Goal: Information Seeking & Learning: Check status

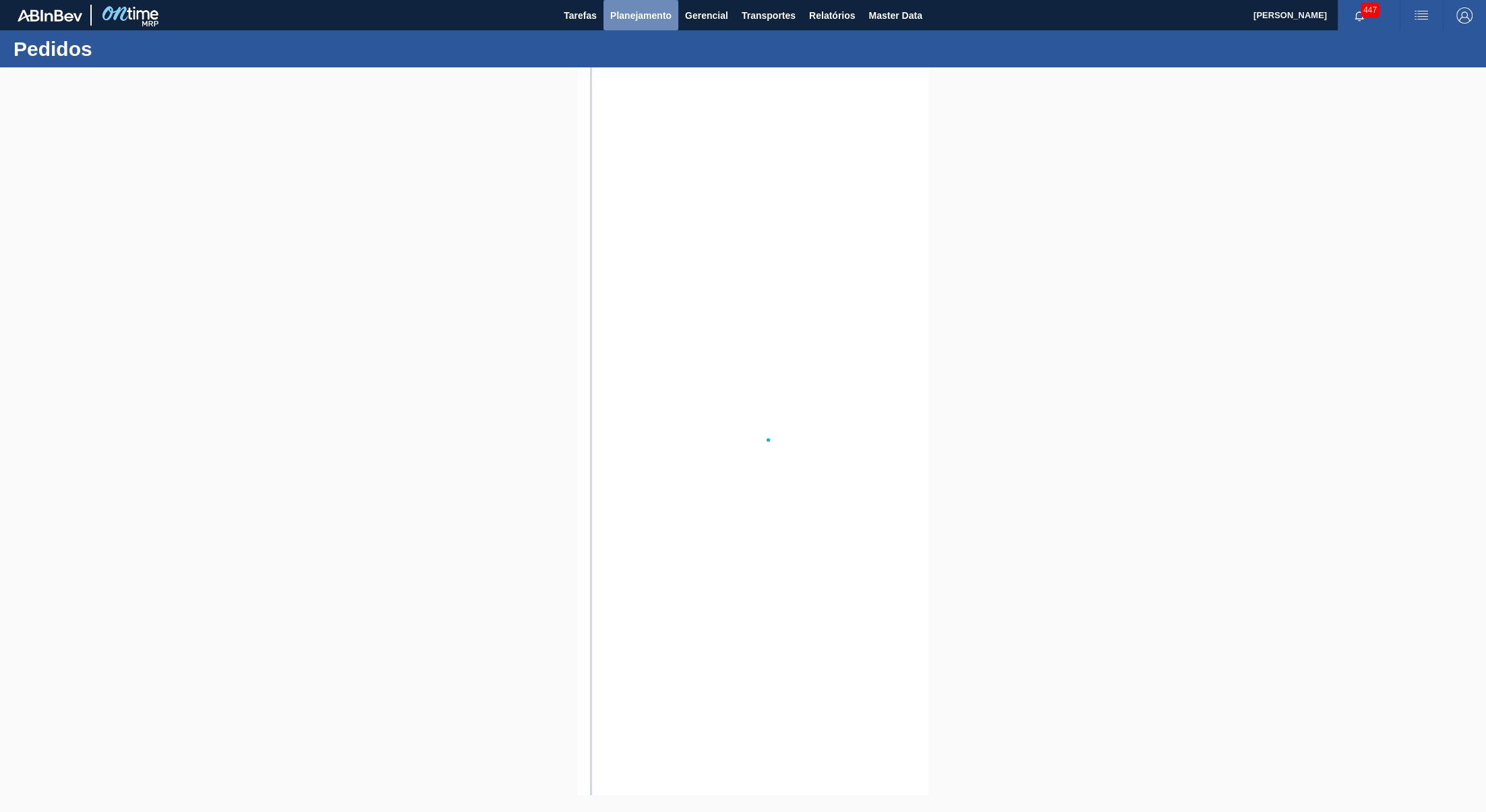
click at [635, 26] on button "Planejamento" at bounding box center [641, 15] width 75 height 30
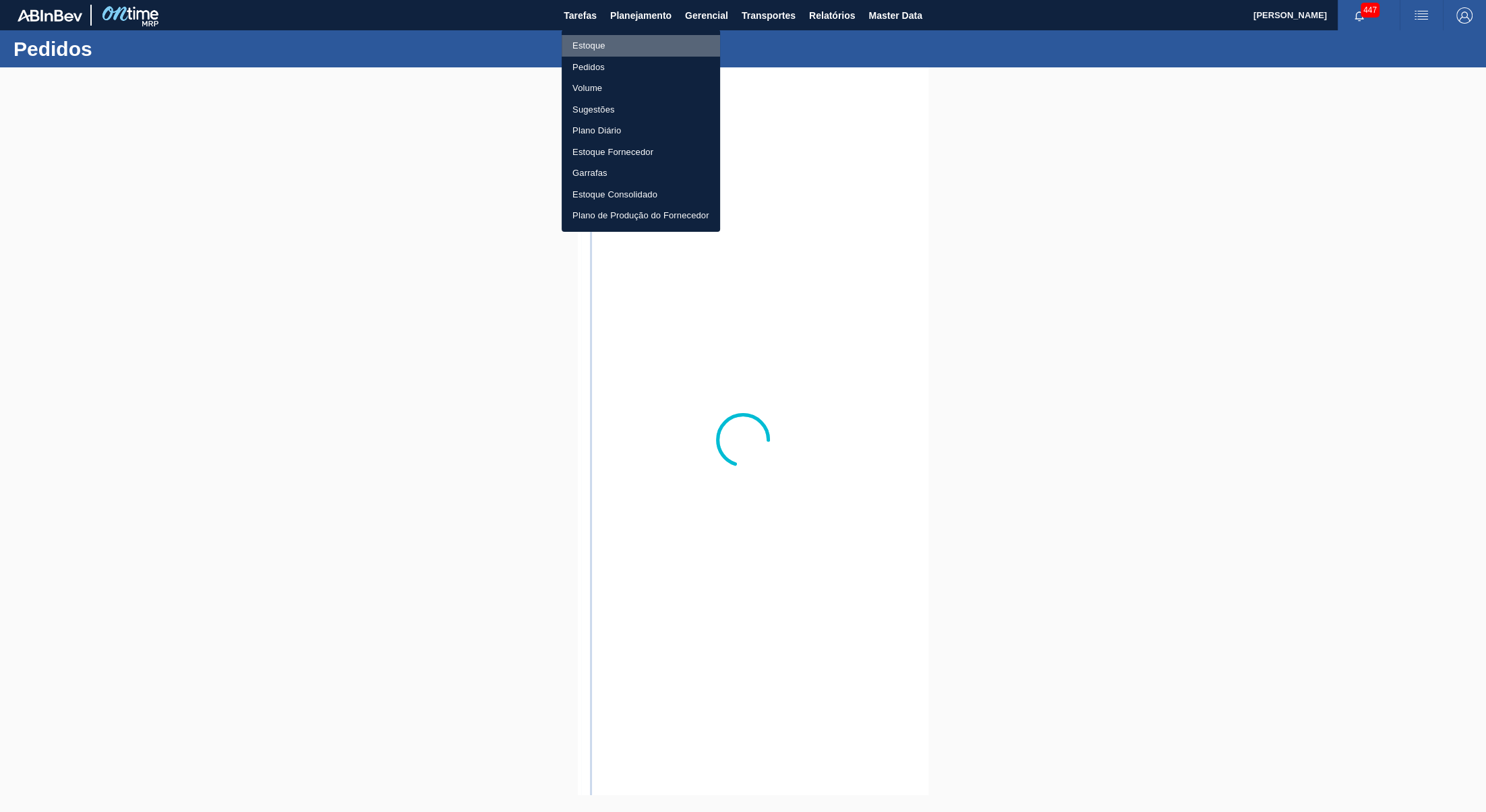
click at [629, 46] on li "Estoque" at bounding box center [641, 46] width 158 height 21
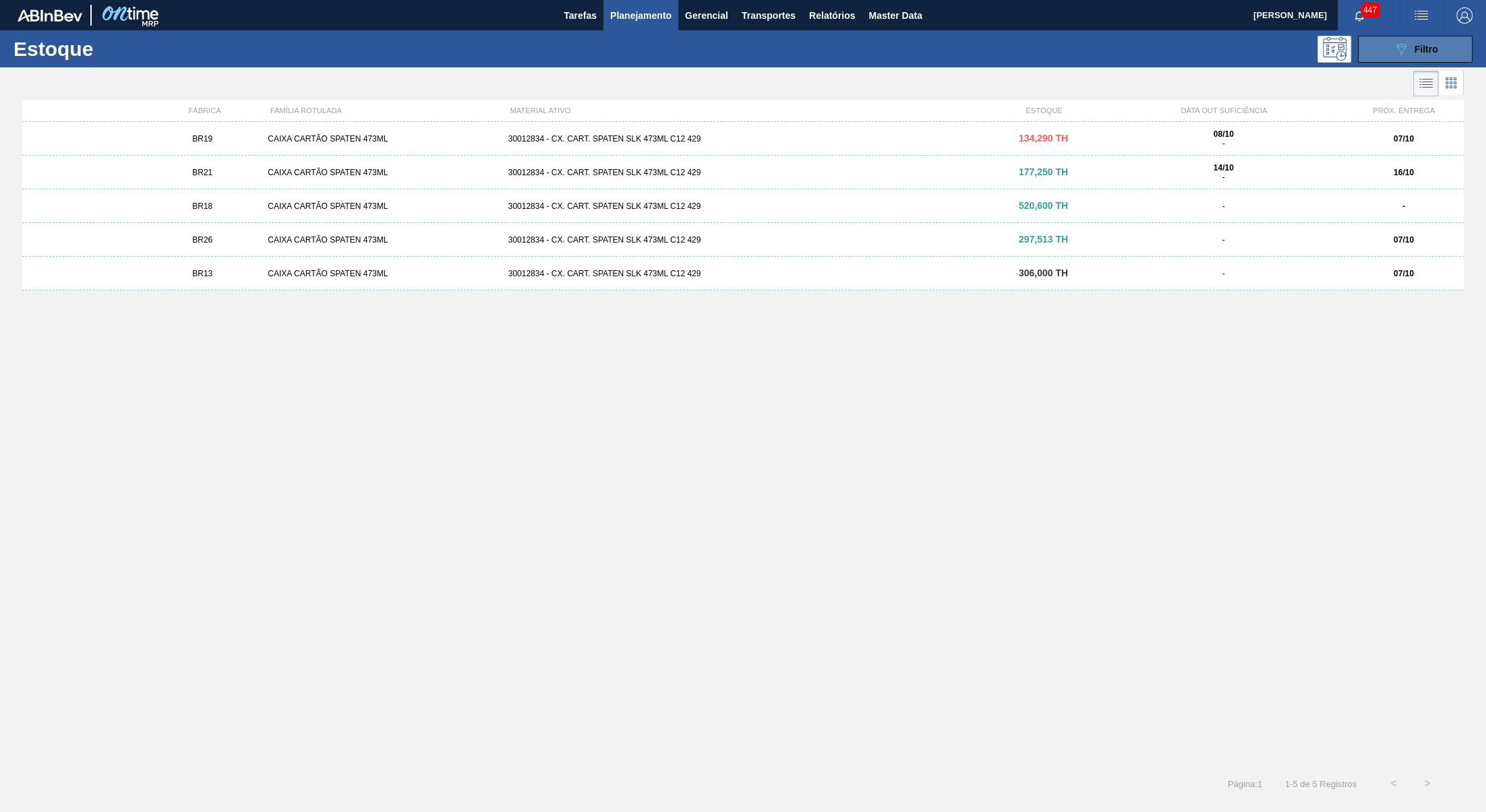
click at [1398, 53] on icon "089F7B8B-B2A5-4AFE-B5C0-19BA573D28AC" at bounding box center [1401, 49] width 17 height 16
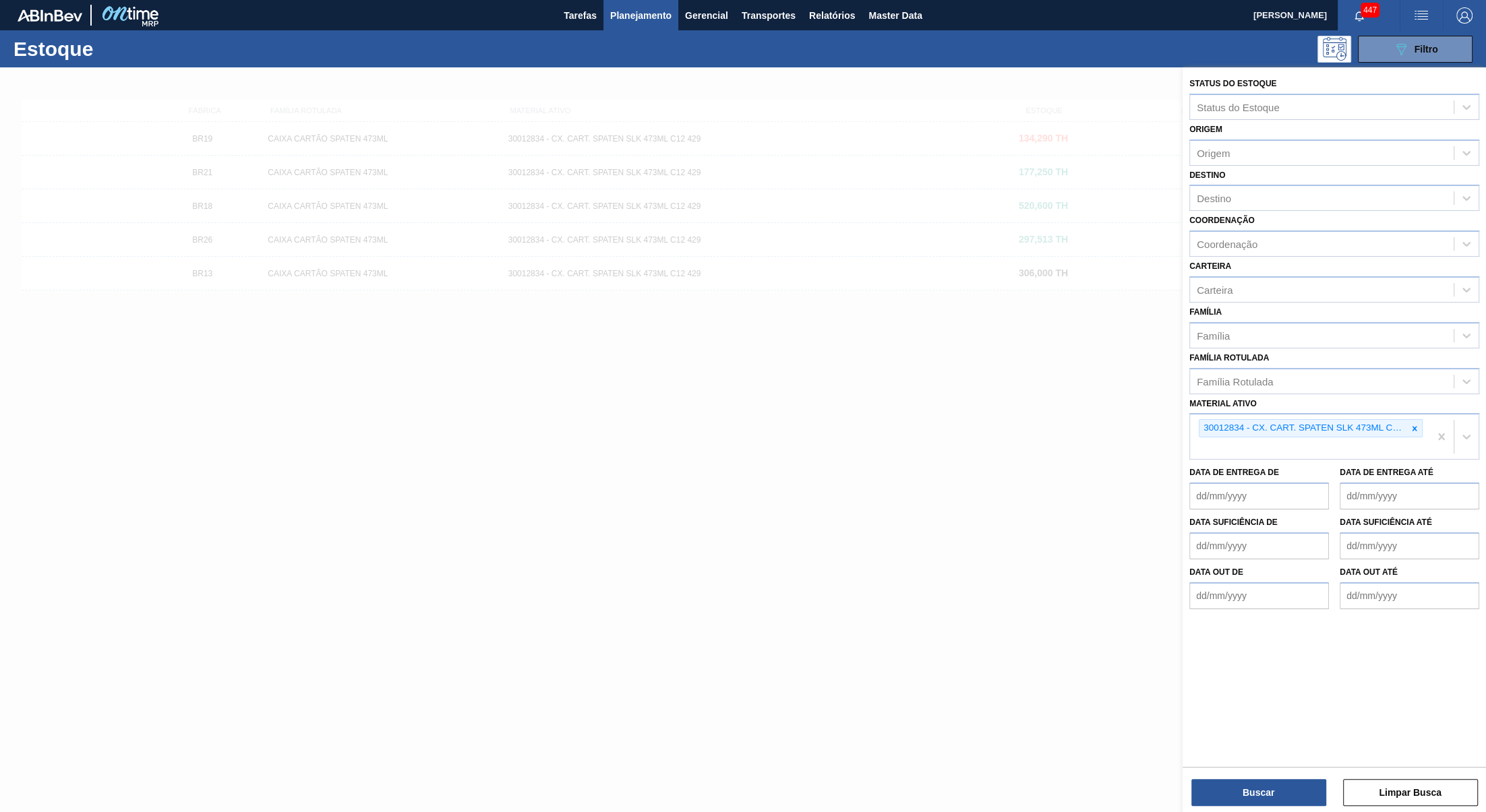
click at [988, 511] on div at bounding box center [743, 472] width 1486 height 812
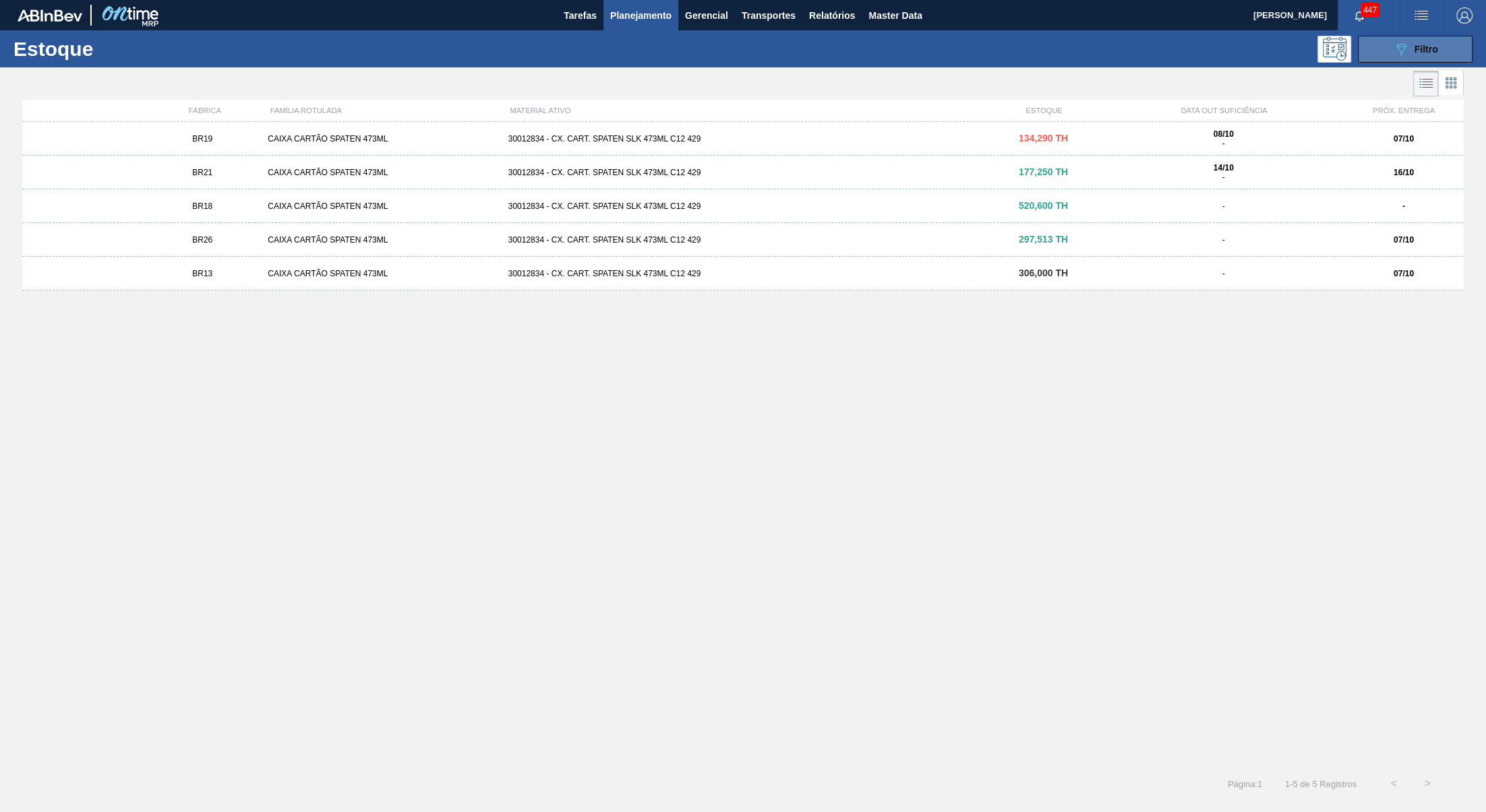
click at [1418, 48] on span "Filtro" at bounding box center [1426, 49] width 23 height 11
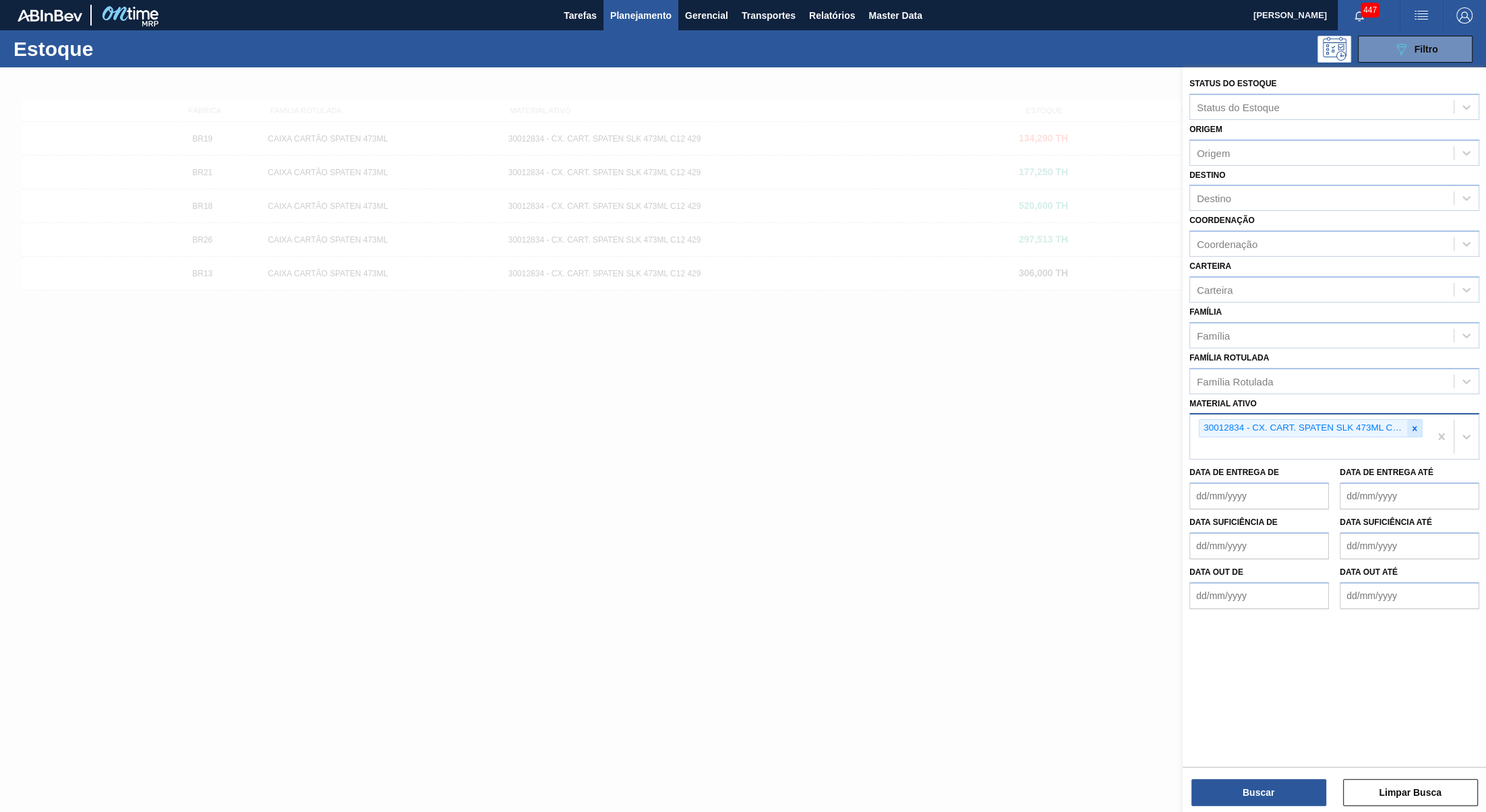
click at [1408, 420] on div at bounding box center [1414, 428] width 15 height 16
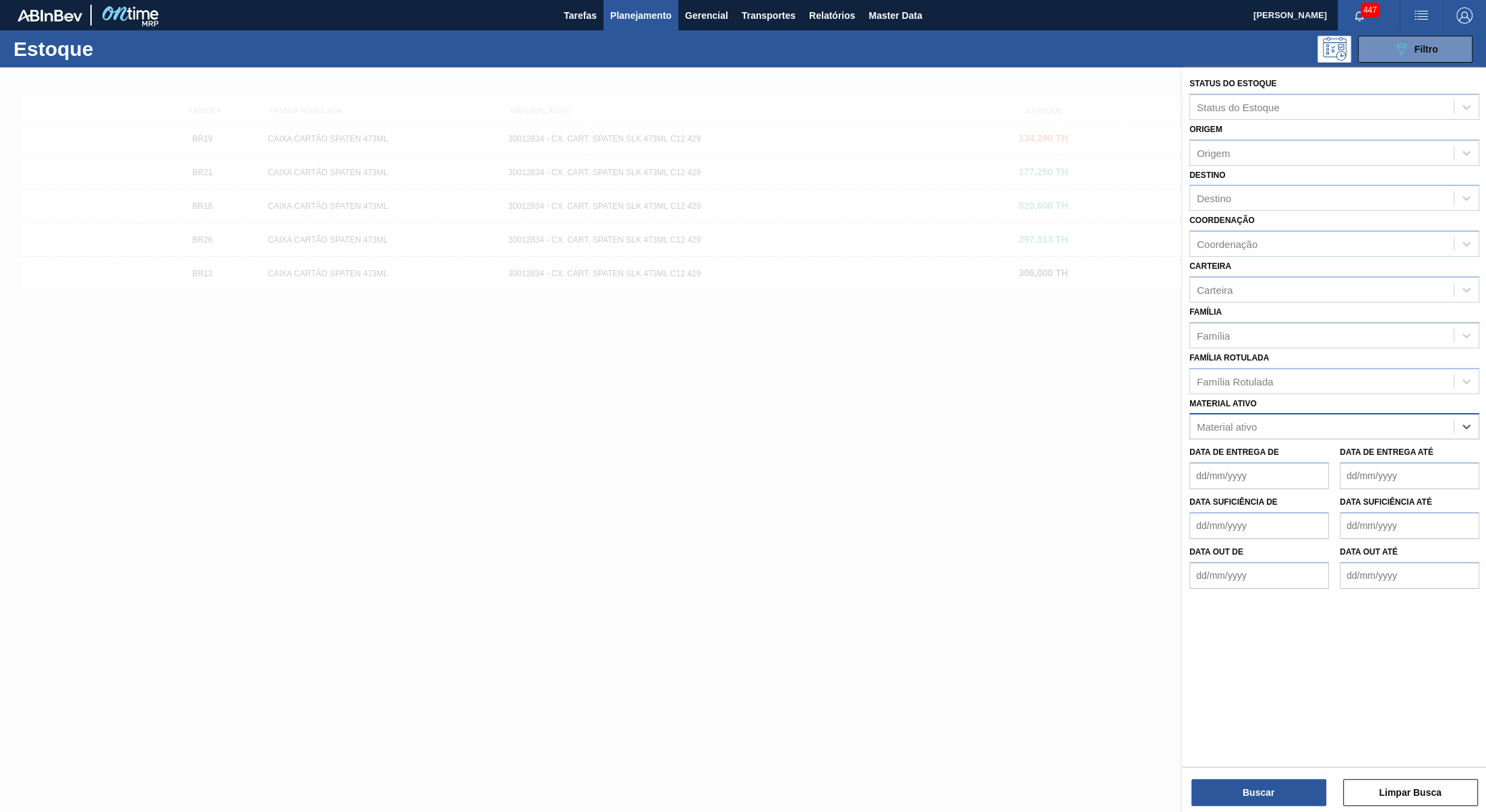
click at [1342, 420] on div "Material ativo" at bounding box center [1322, 427] width 264 height 19
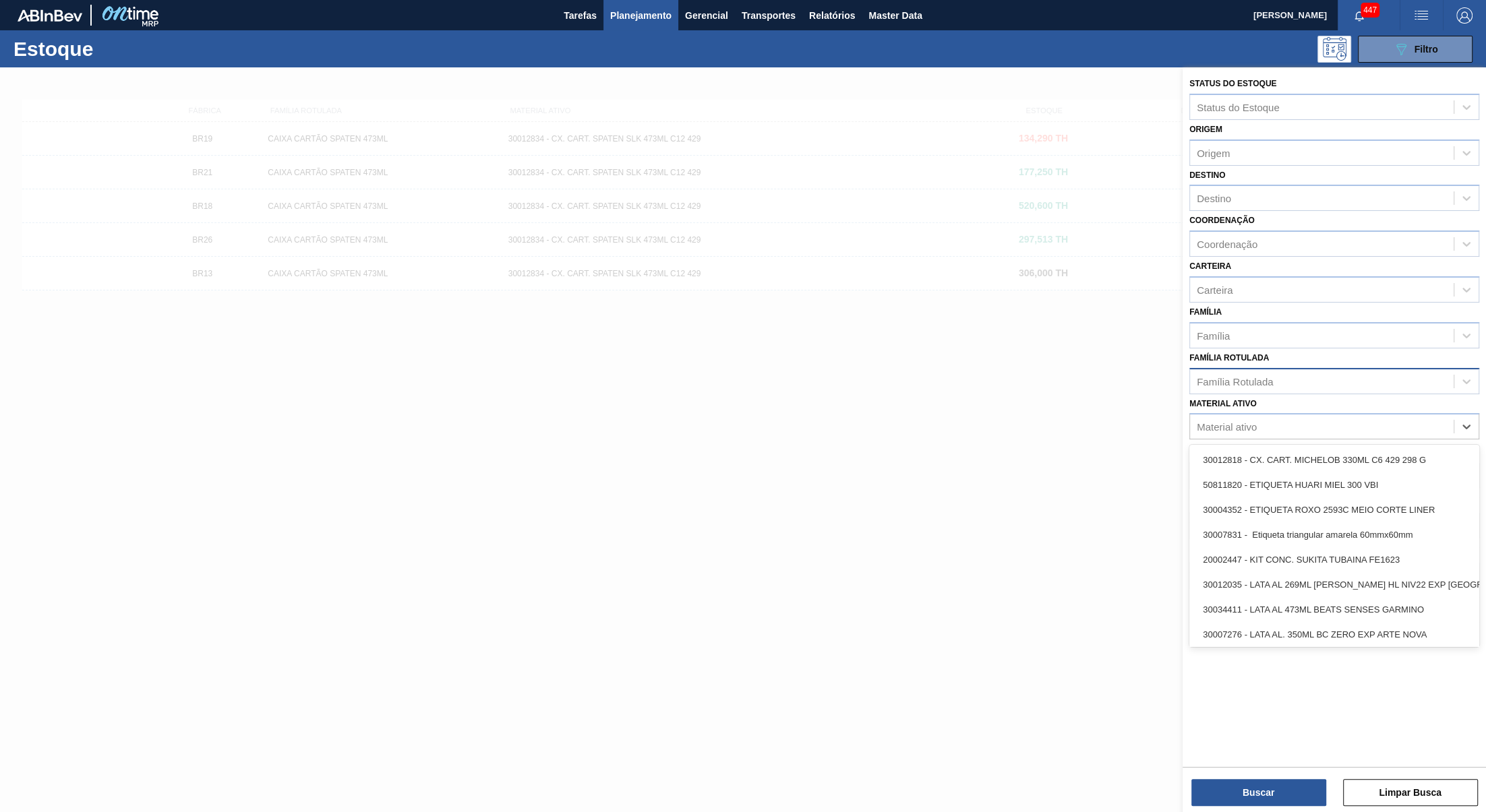
click at [1231, 375] on div "Família Rotulada" at bounding box center [1235, 381] width 77 height 12
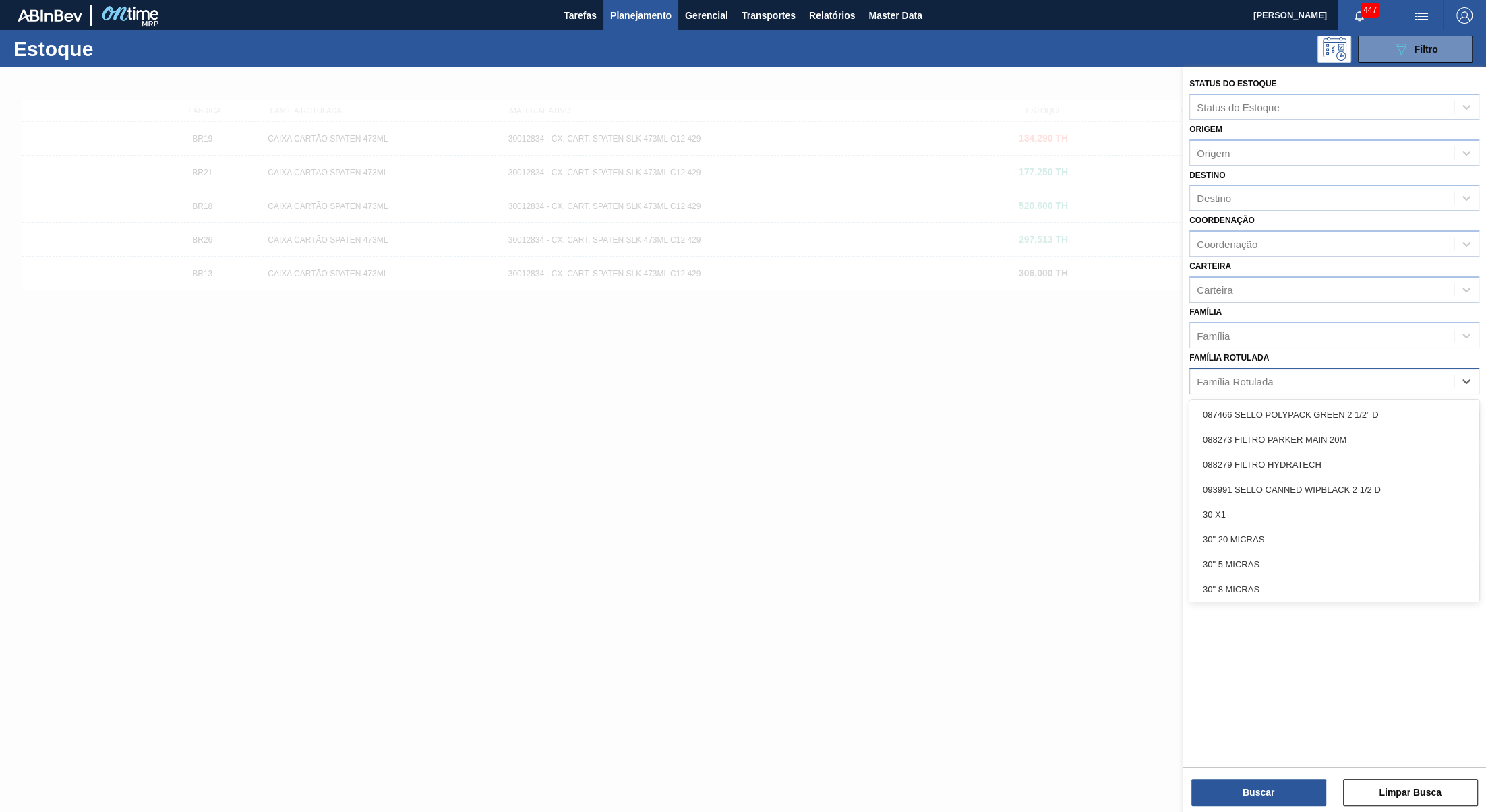
type Rotulada "p"
type Rotulada "original 350"
click at [1322, 509] on div "FILME ORIGINAL 350ML MP" at bounding box center [1334, 515] width 290 height 25
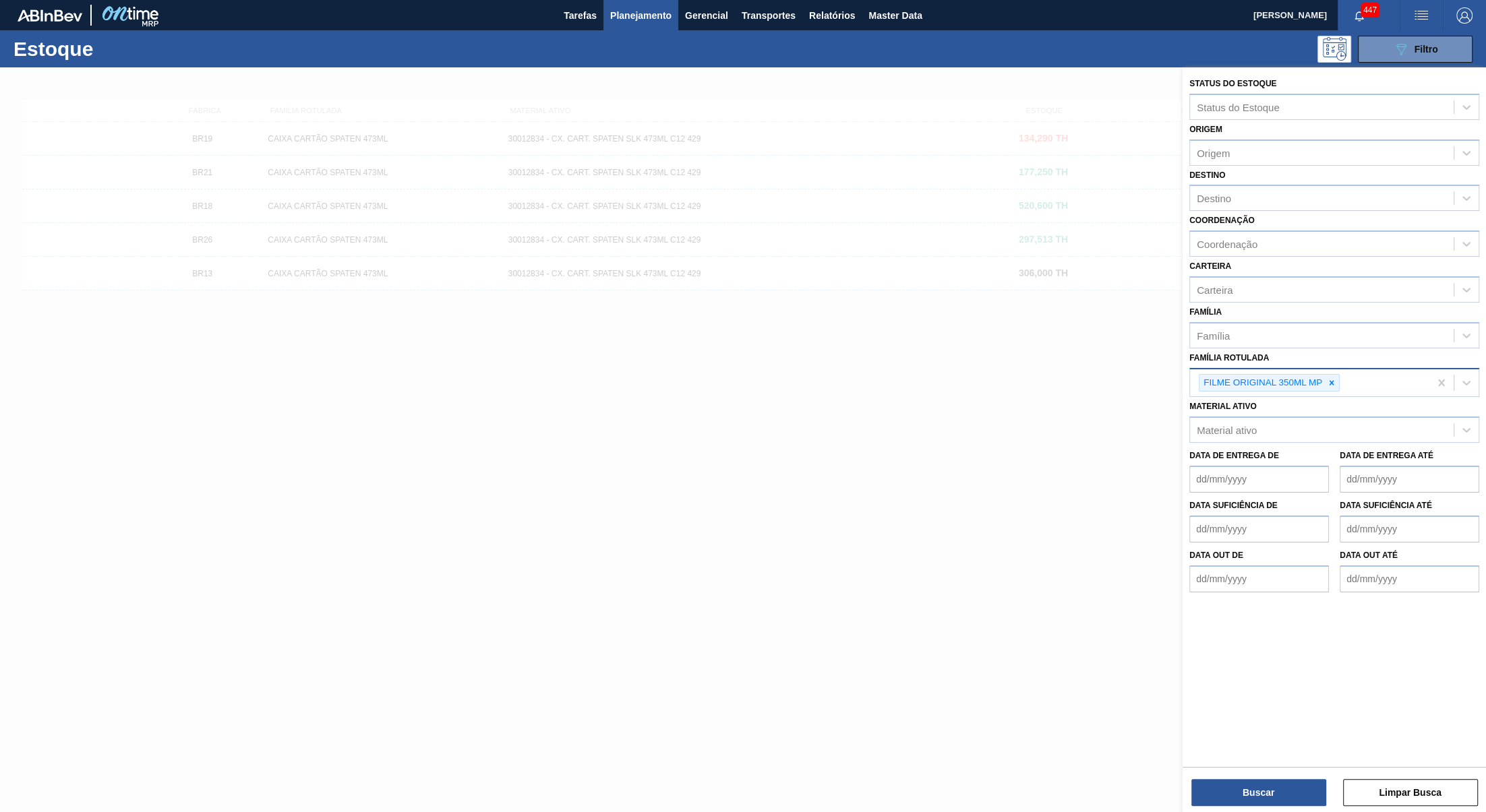
click at [1296, 776] on div "Buscar Limpar Busca" at bounding box center [1335, 786] width 304 height 38
click at [1294, 778] on div "Buscar Limpar Busca" at bounding box center [1335, 786] width 304 height 38
click at [1298, 804] on button "Buscar" at bounding box center [1259, 793] width 135 height 27
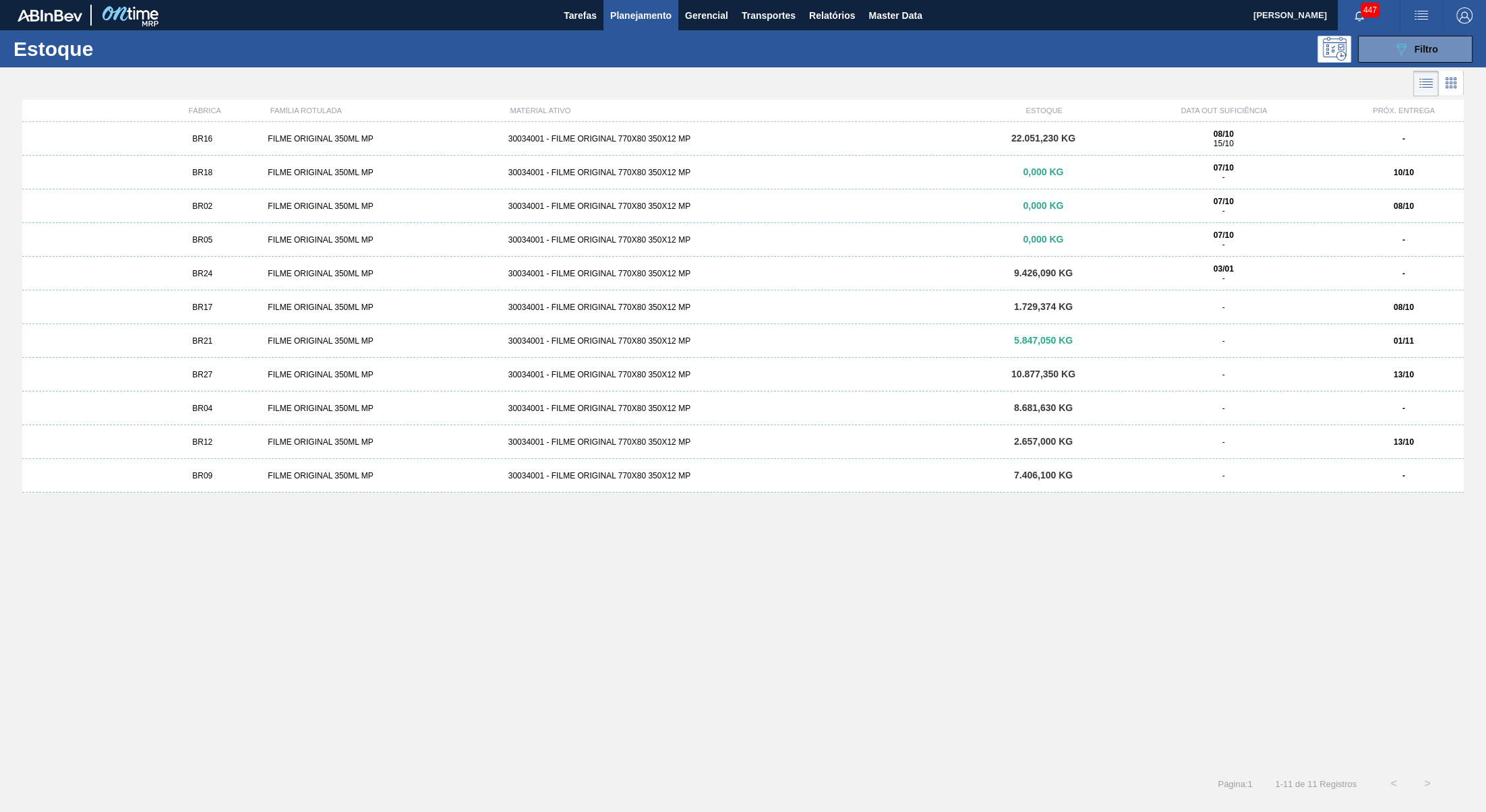
click at [257, 316] on div "BR17 FILME ORIGINAL 350ML MP 30034001 - FILME ORIGINAL 770X80 350X12 MP 1.729,3…" at bounding box center [743, 307] width 1441 height 34
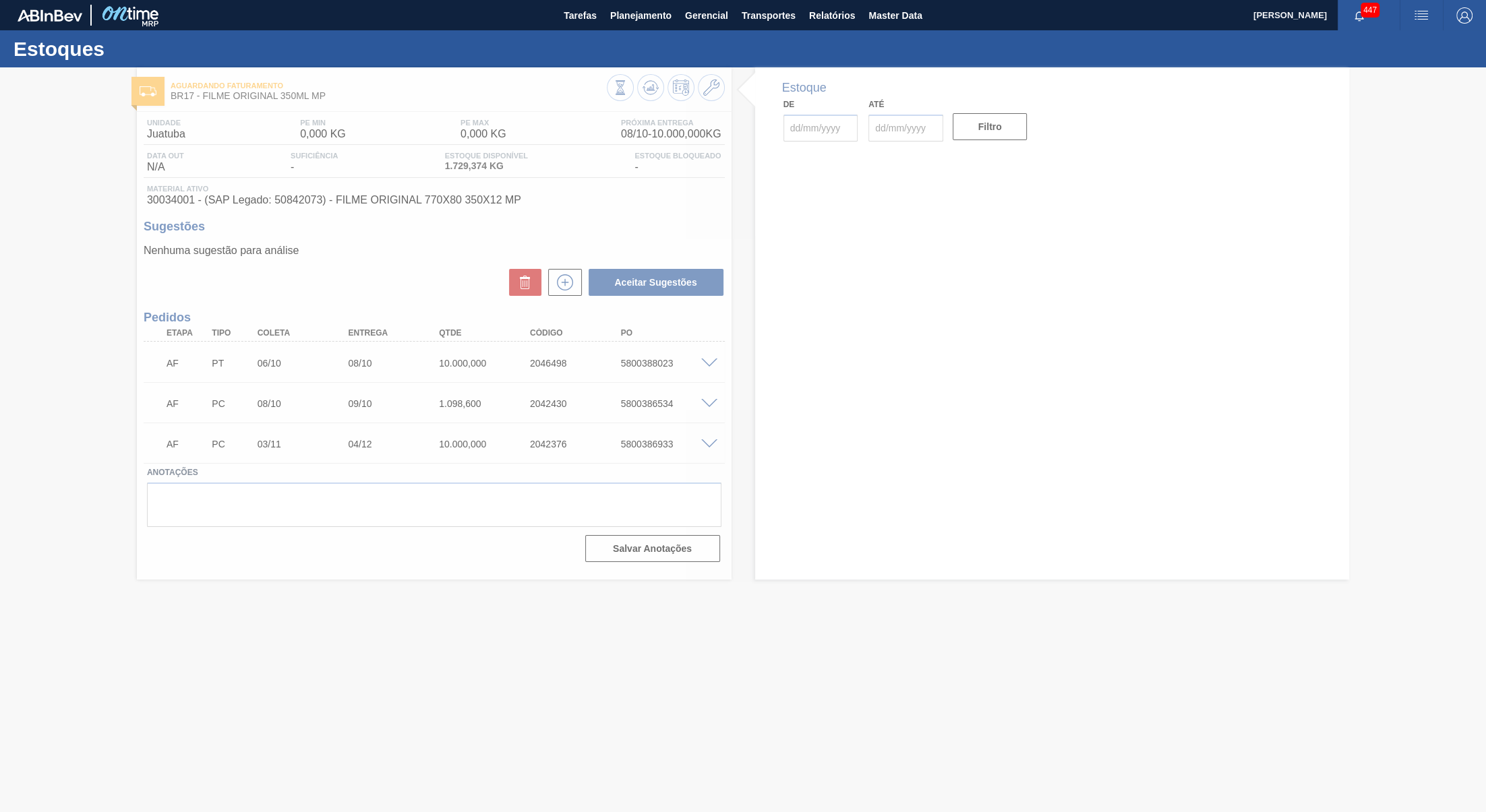
type input "07/10/2025"
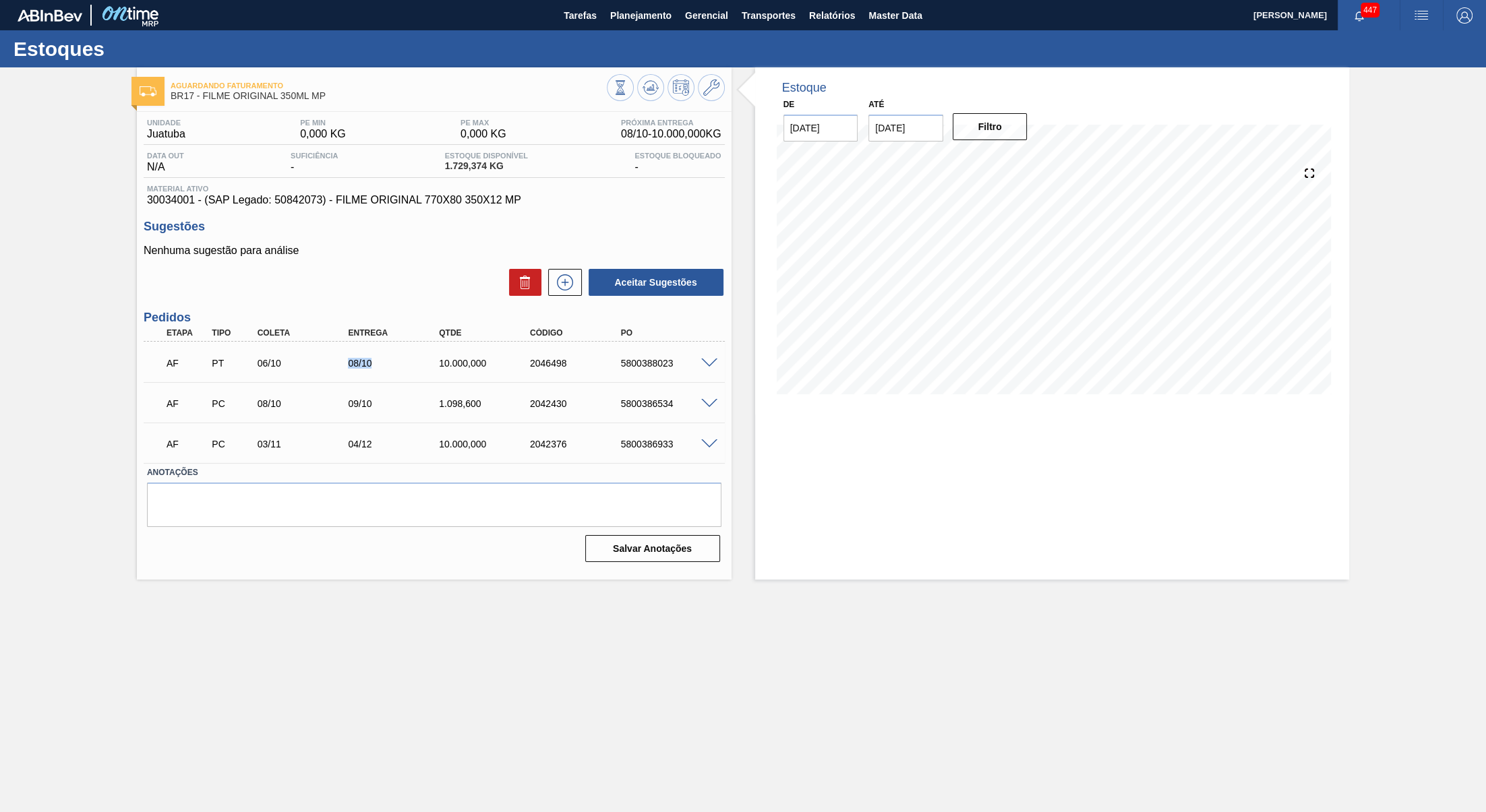
drag, startPoint x: 347, startPoint y: 374, endPoint x: 387, endPoint y: 372, distance: 40.0
click at [387, 369] on div "08/10" at bounding box center [396, 363] width 103 height 11
drag, startPoint x: 332, startPoint y: 420, endPoint x: 406, endPoint y: 414, distance: 74.2
click at [406, 414] on div "AF PC 08/10 09/10 1.098,600 2042430 5800386534" at bounding box center [431, 403] width 545 height 27
click at [629, 409] on div "5800386534" at bounding box center [669, 404] width 103 height 11
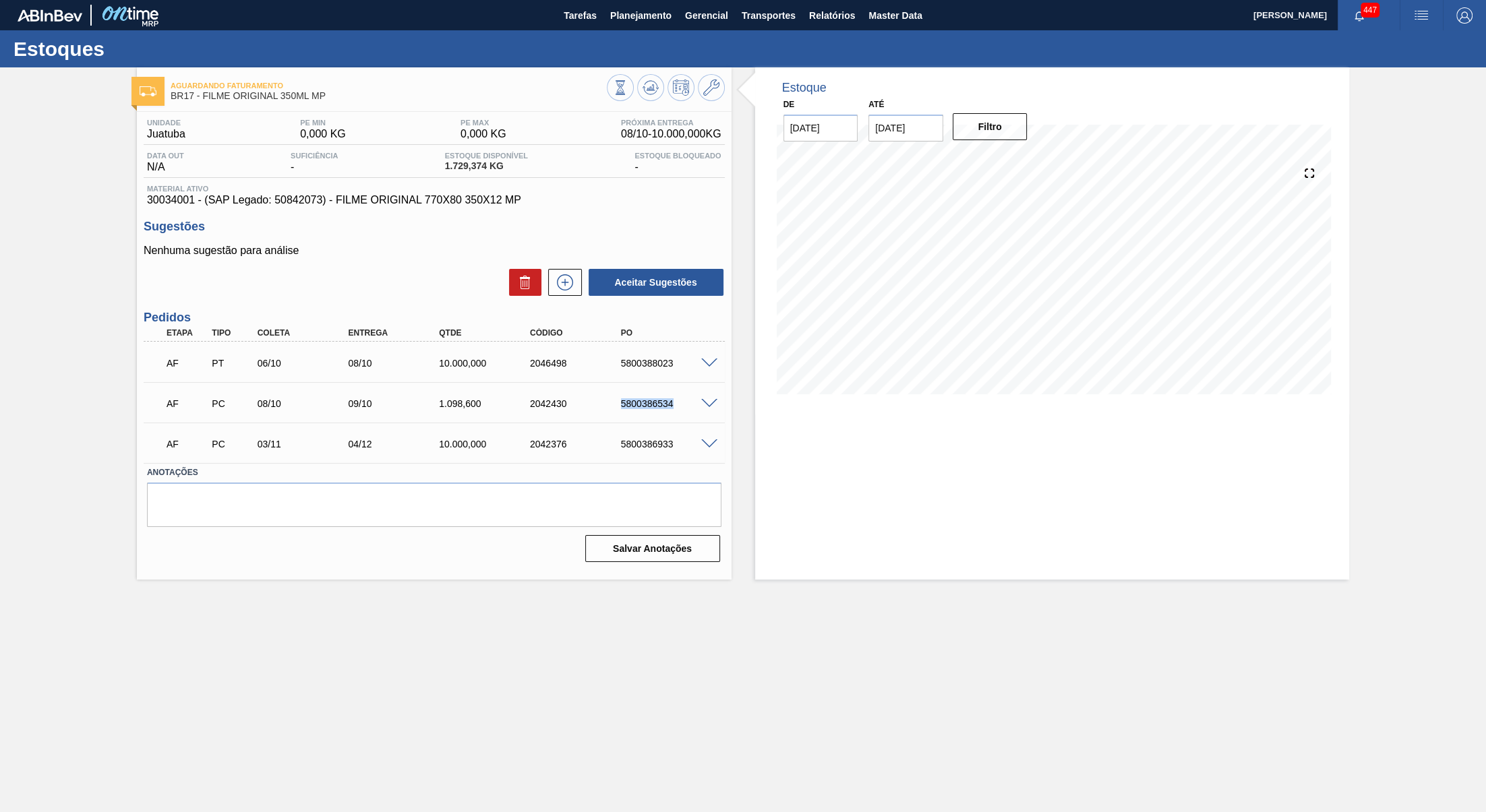
click at [629, 409] on div "5800386534" at bounding box center [669, 404] width 103 height 11
click at [871, 127] on input "21/10/2025" at bounding box center [906, 128] width 75 height 27
click at [1005, 158] on div "outubro 2025" at bounding box center [949, 160] width 162 height 12
click at [1015, 158] on button "Next Month" at bounding box center [1020, 160] width 10 height 10
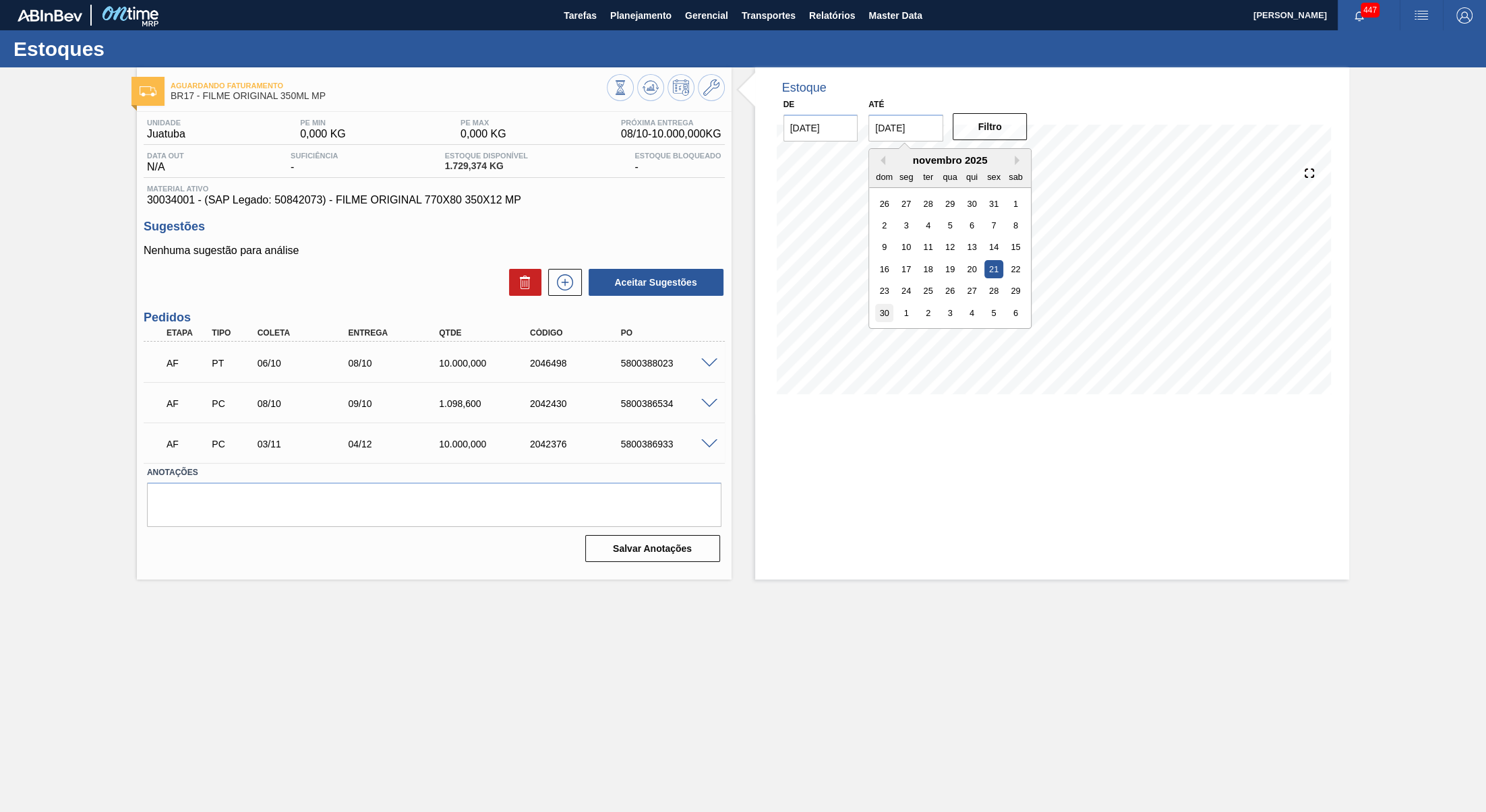
click at [879, 304] on div "30" at bounding box center [884, 312] width 18 height 18
type input "30/11/2025"
click at [983, 116] on button "Filtro" at bounding box center [990, 127] width 75 height 27
click at [646, 415] on div "AF PC 08/10 09/10 1.098,600 2042430 5800386534" at bounding box center [431, 403] width 545 height 27
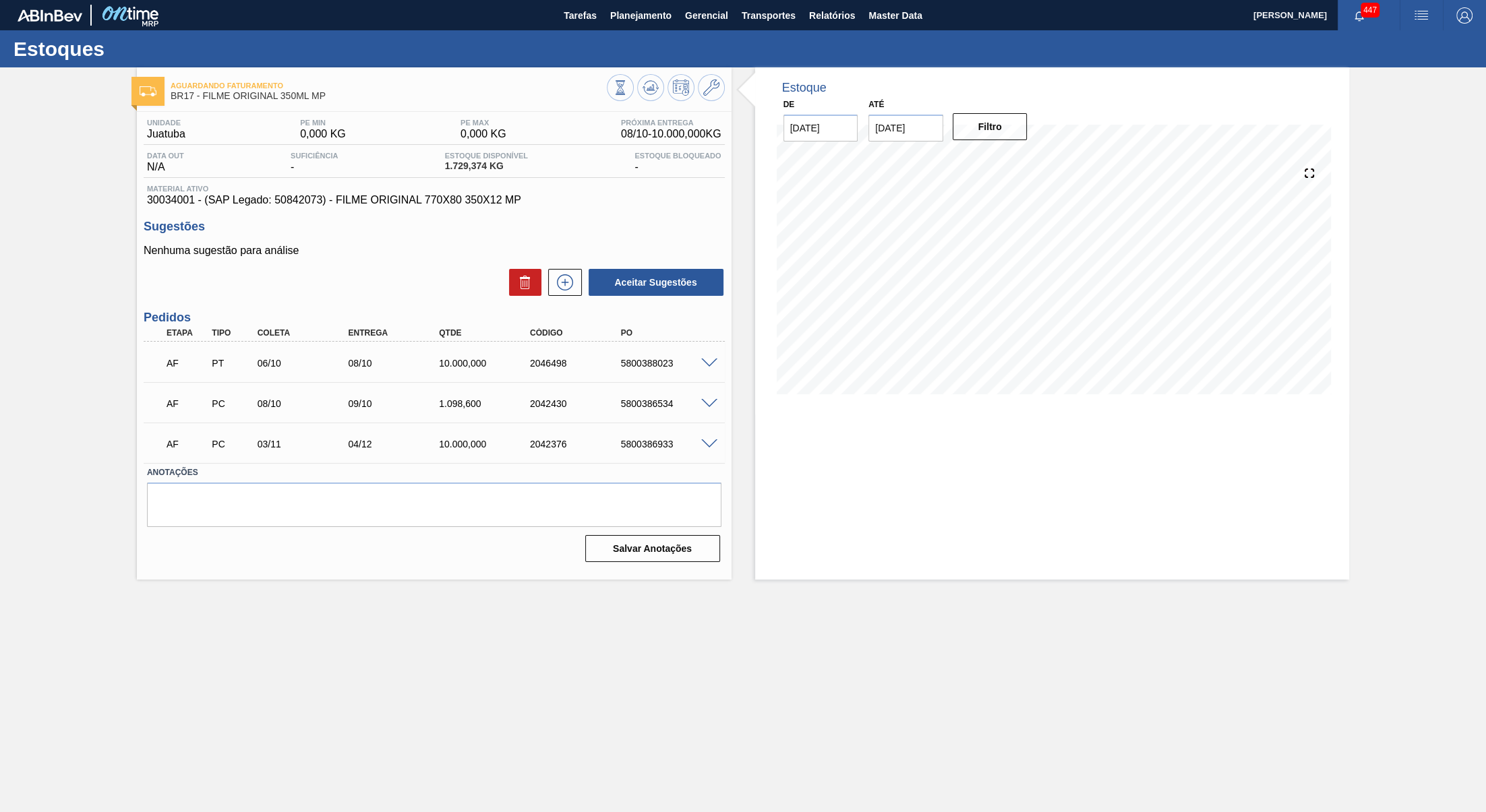
click at [646, 415] on div "AF PC 08/10 09/10 1.098,600 2042430 5800386534" at bounding box center [431, 403] width 545 height 27
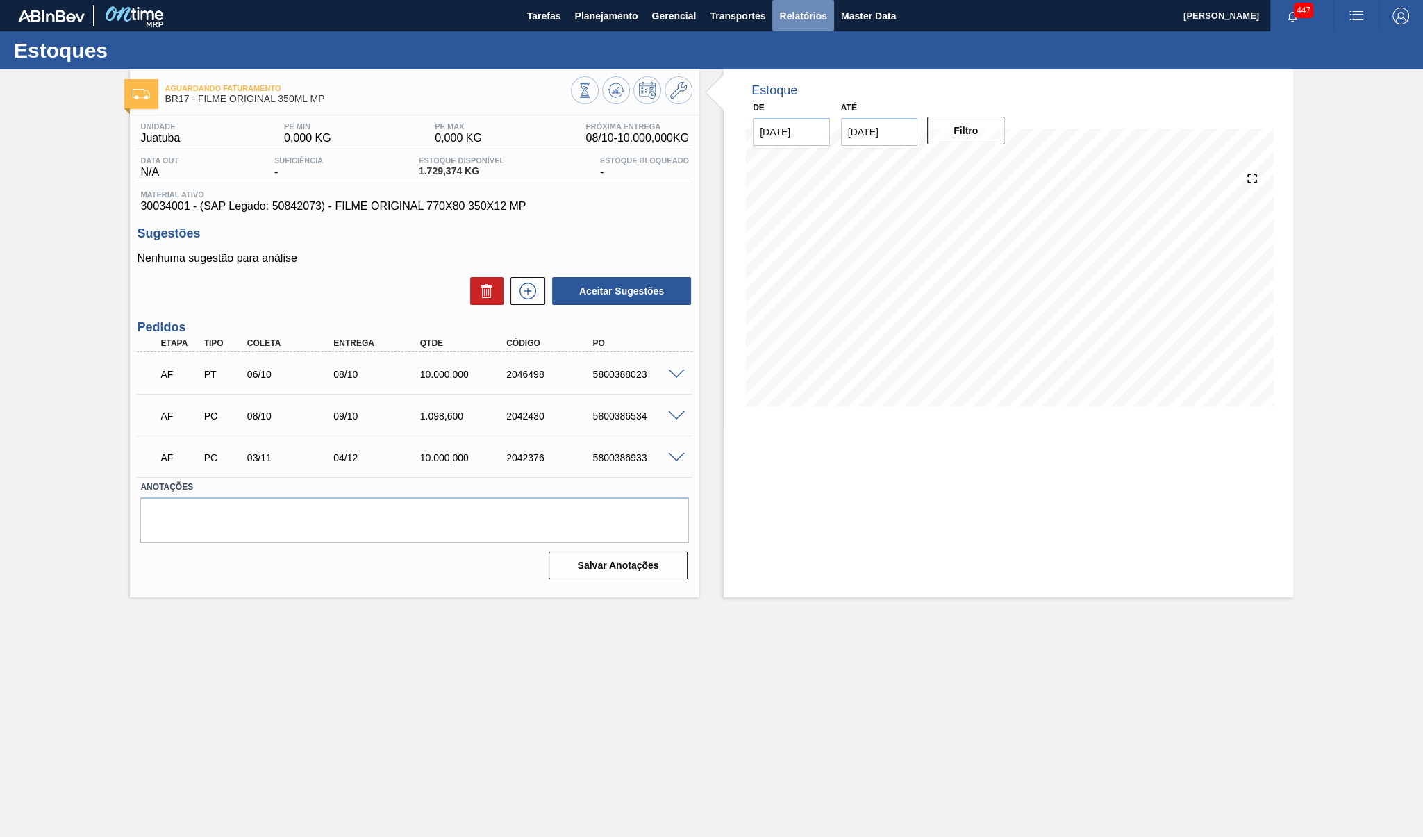
click at [802, 10] on span "Relatórios" at bounding box center [802, 16] width 47 height 17
